Goal: Information Seeking & Learning: Learn about a topic

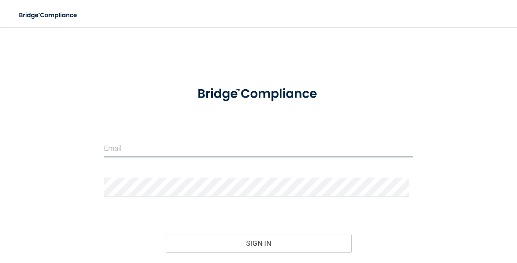
click at [135, 148] on input "email" at bounding box center [258, 147] width 309 height 19
type input "[EMAIL_ADDRESS][DOMAIN_NAME]"
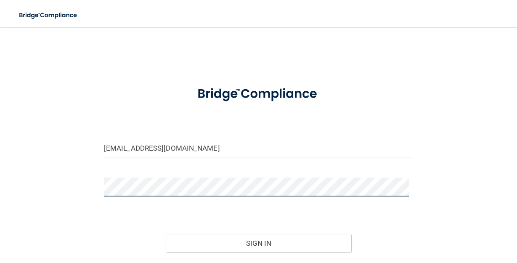
click at [166, 234] on button "Sign In" at bounding box center [258, 243] width 185 height 19
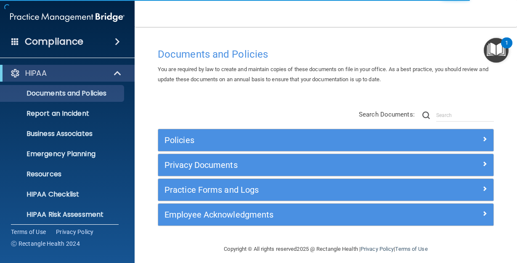
click at [190, 104] on div "Policies Select All (Unselect 0) Unselect All Print Selected (0) Acceptable Use…" at bounding box center [325, 168] width 349 height 134
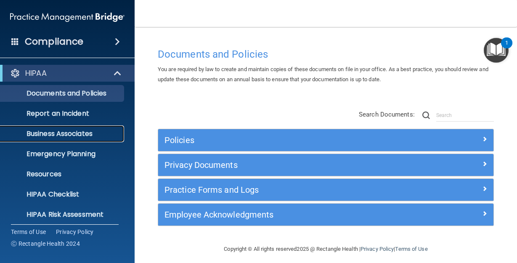
click at [56, 135] on p "Business Associates" at bounding box center [62, 134] width 115 height 8
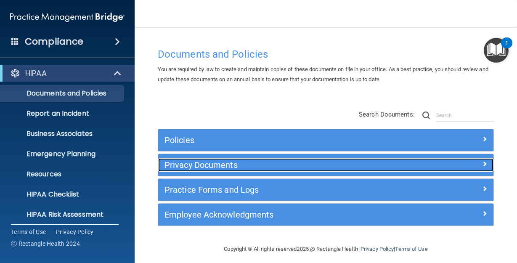
click at [482, 162] on span at bounding box center [484, 164] width 5 height 10
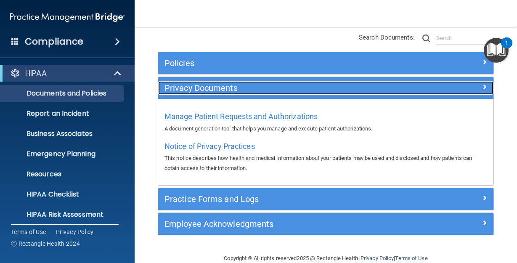
scroll to position [84, 0]
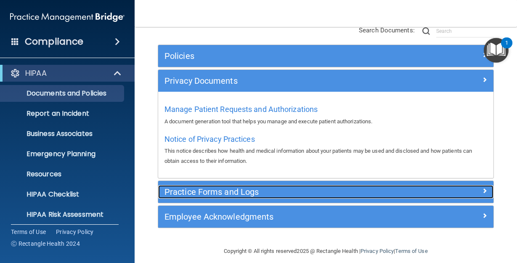
click at [482, 190] on span at bounding box center [484, 190] width 5 height 10
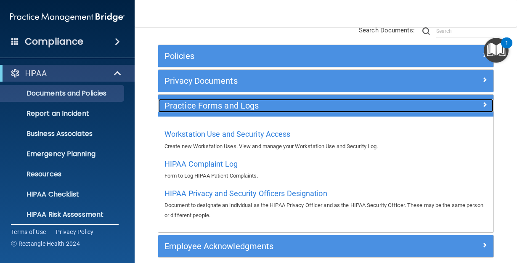
click at [482, 101] on span at bounding box center [484, 104] width 5 height 10
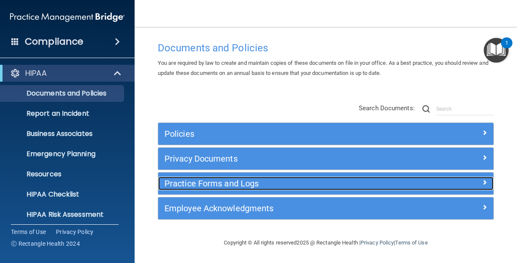
scroll to position [6, 0]
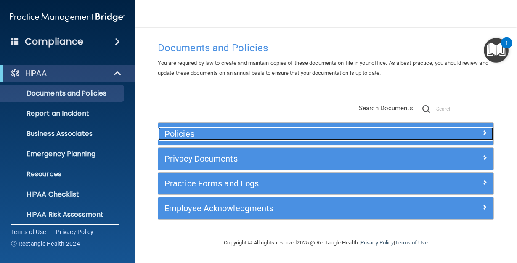
click at [482, 129] on span at bounding box center [484, 132] width 5 height 10
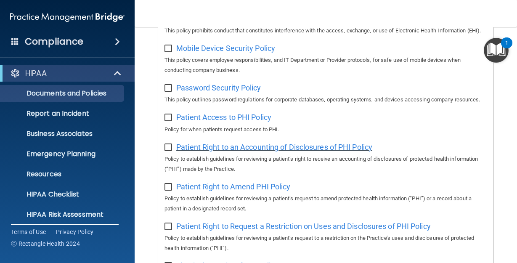
scroll to position [427, 0]
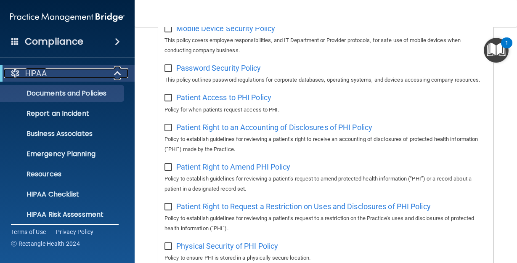
click at [115, 74] on span at bounding box center [118, 73] width 7 height 10
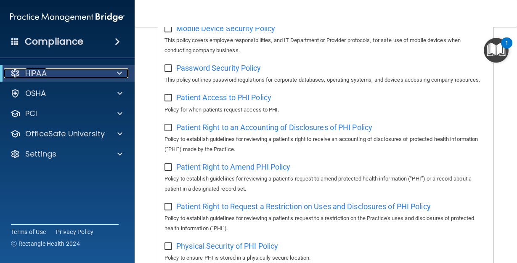
click at [120, 72] on span at bounding box center [119, 73] width 5 height 10
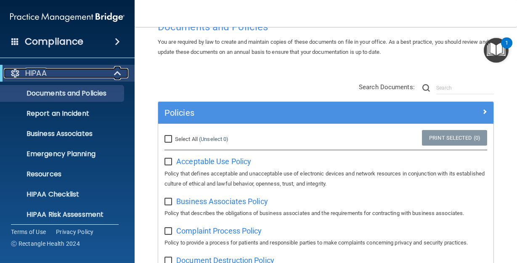
scroll to position [42, 0]
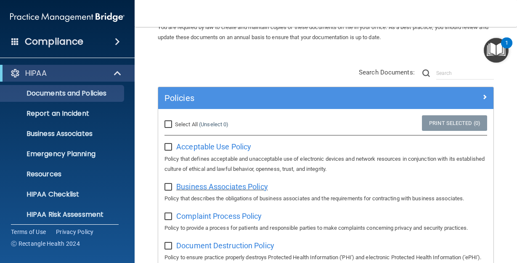
click at [209, 188] on span "Business Associates Policy" at bounding box center [222, 186] width 92 height 9
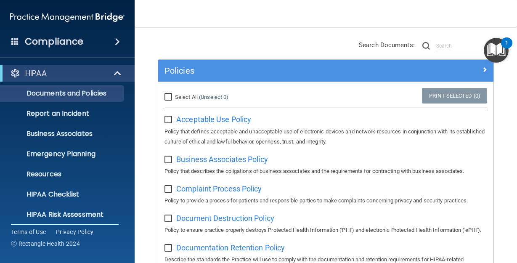
scroll to position [84, 0]
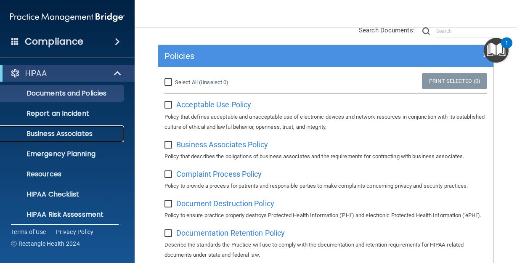
click at [85, 132] on p "Business Associates" at bounding box center [62, 134] width 115 height 8
